Goal: Task Accomplishment & Management: Use online tool/utility

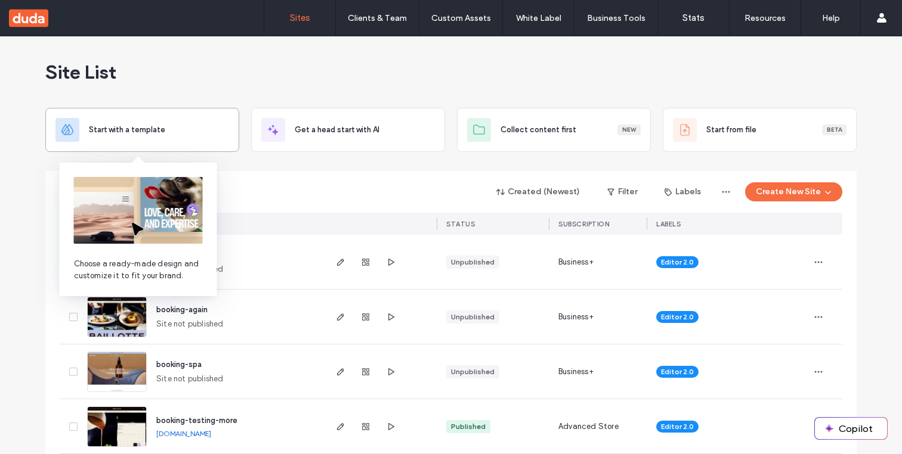
click at [205, 136] on div "Start with a template" at bounding box center [142, 130] width 174 height 24
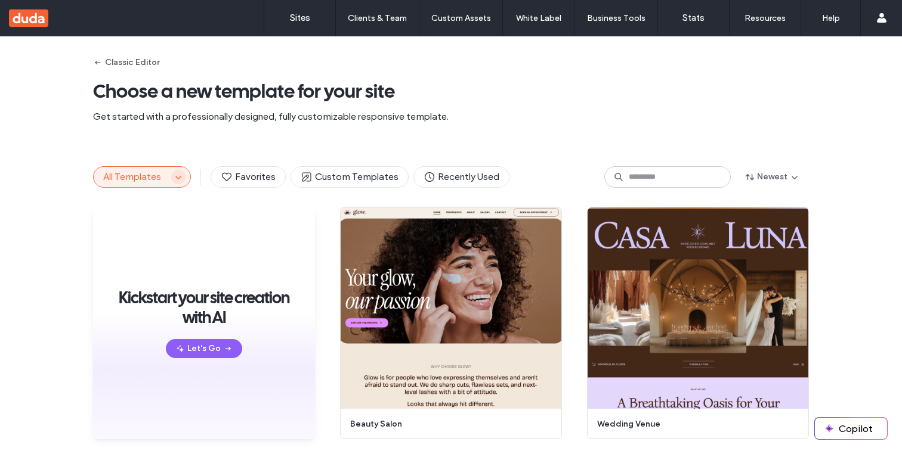
click at [179, 178] on span "button" at bounding box center [178, 177] width 14 height 14
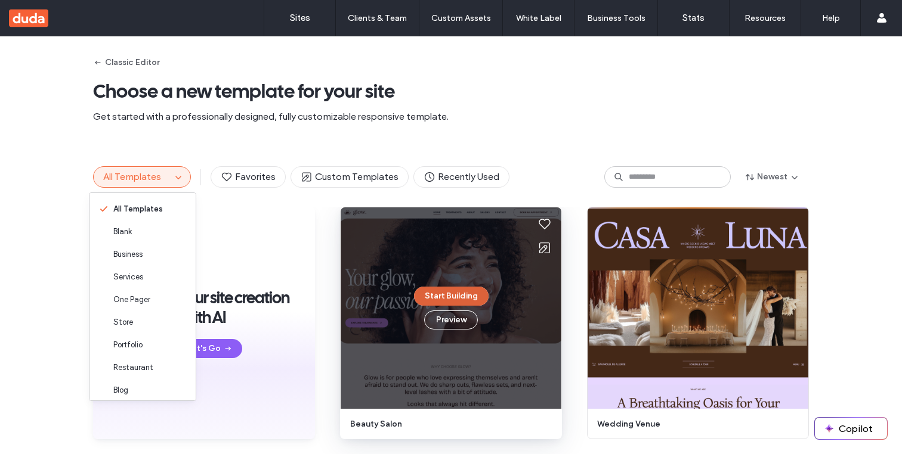
click at [440, 300] on button "Start Building" at bounding box center [451, 296] width 75 height 19
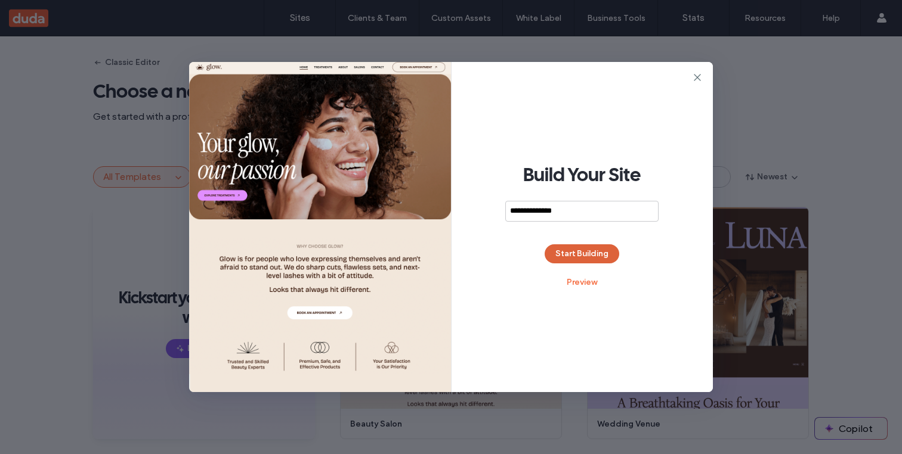
type input "**********"
click at [593, 256] on button "Start Building" at bounding box center [581, 254] width 75 height 19
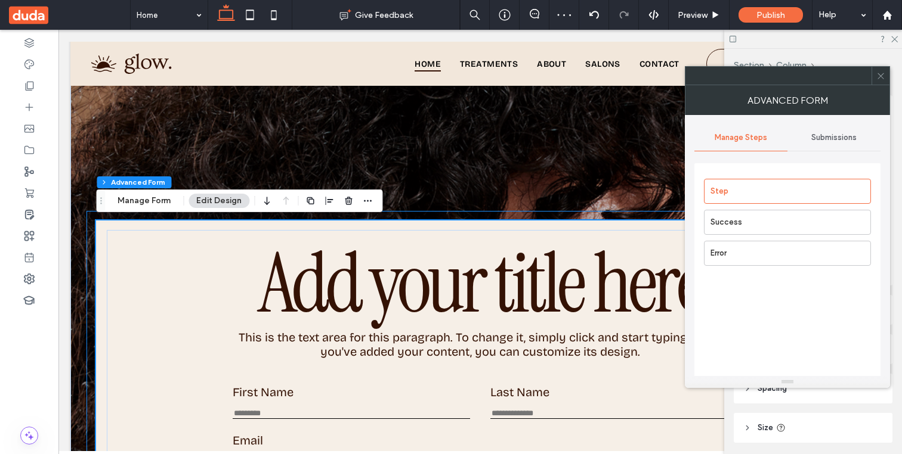
scroll to position [104, 0]
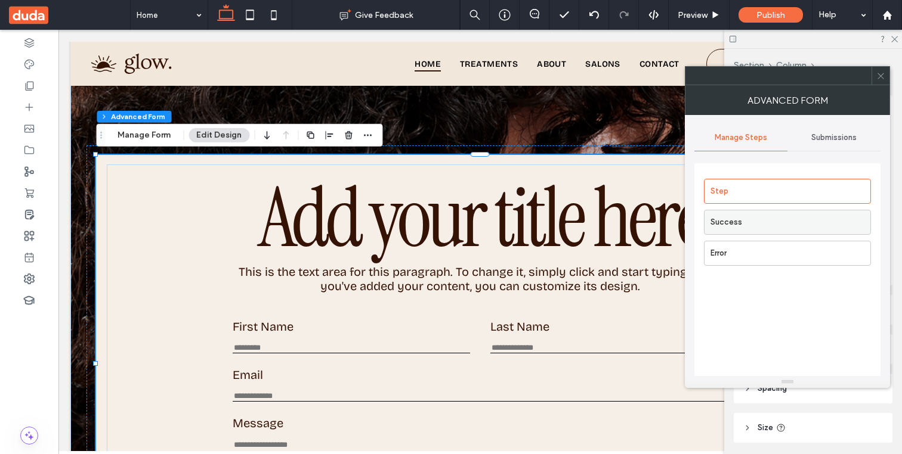
click at [742, 219] on label "Success" at bounding box center [790, 223] width 160 height 24
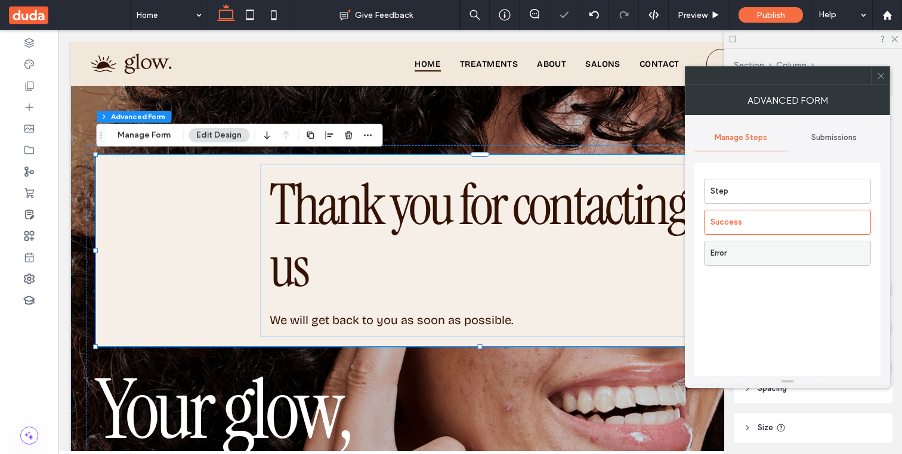
click at [748, 260] on label "Error" at bounding box center [790, 254] width 160 height 24
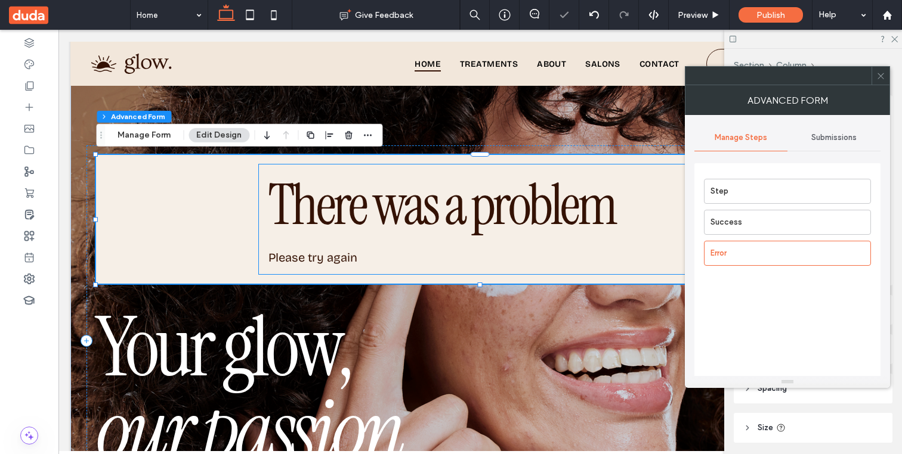
click at [346, 255] on span "Please try again" at bounding box center [312, 257] width 89 height 14
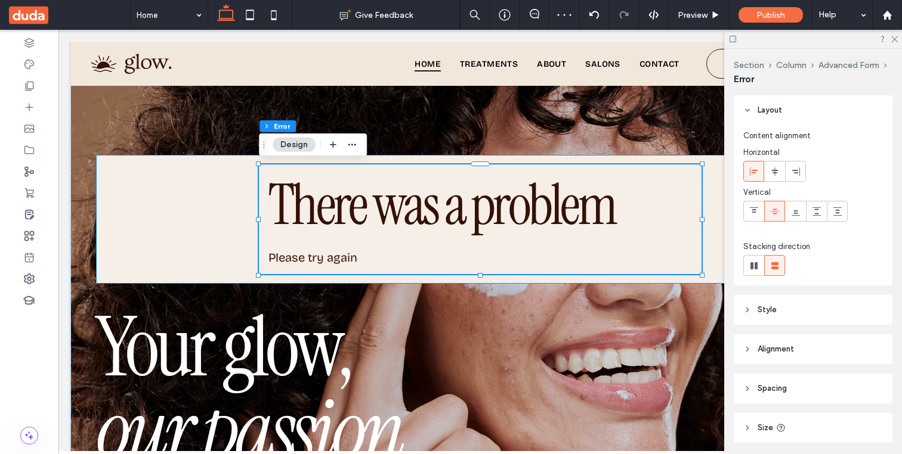
click at [178, 206] on div "There was a problem Please try again Add your title here This is the text area …" at bounding box center [480, 219] width 768 height 129
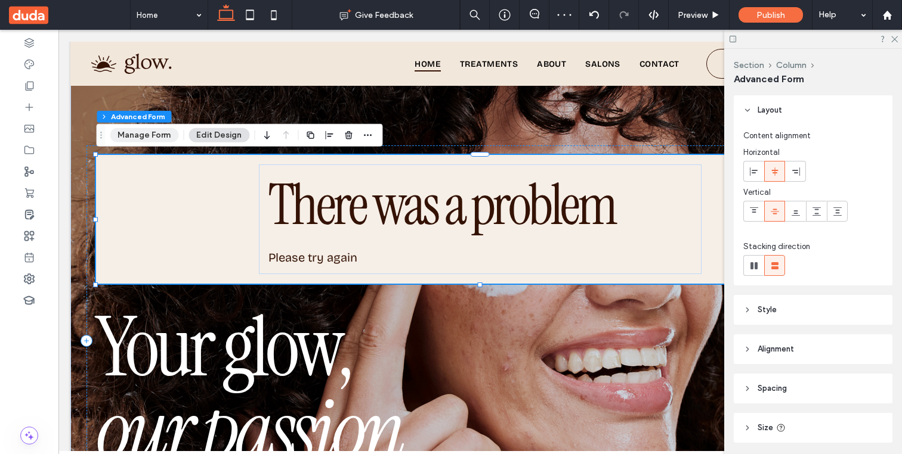
click at [153, 134] on button "Manage Form" at bounding box center [144, 135] width 69 height 14
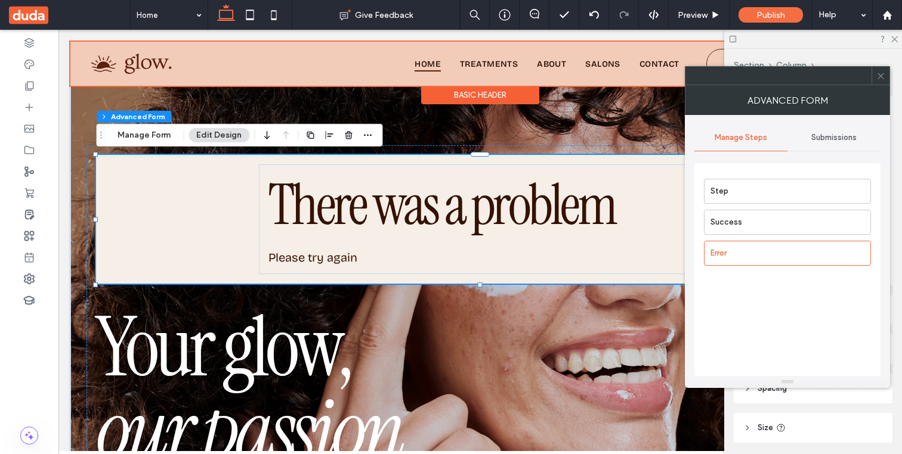
click at [845, 143] on div "Submissions" at bounding box center [833, 138] width 93 height 26
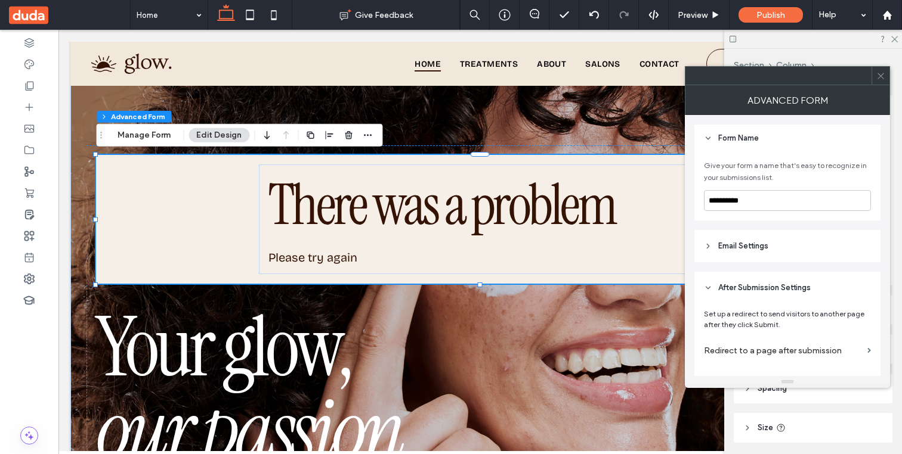
scroll to position [42, 0]
click at [706, 251] on header "Email Settings" at bounding box center [787, 245] width 186 height 32
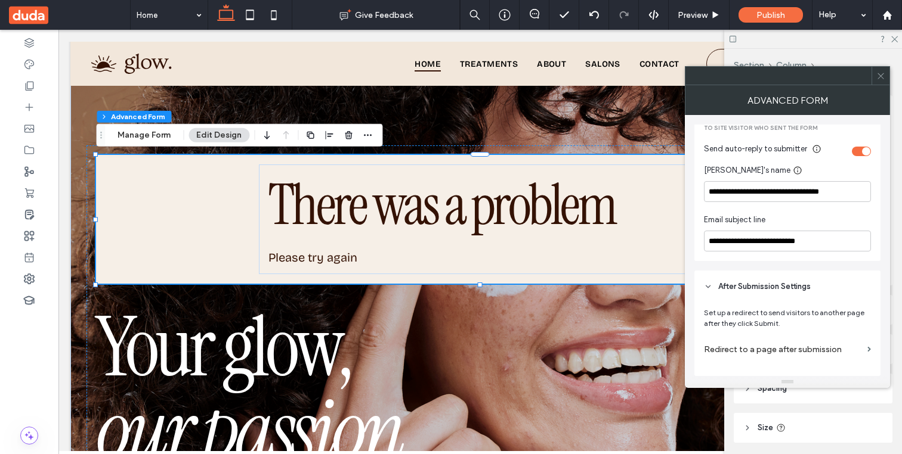
scroll to position [0, 0]
